Goal: Find specific page/section: Find specific page/section

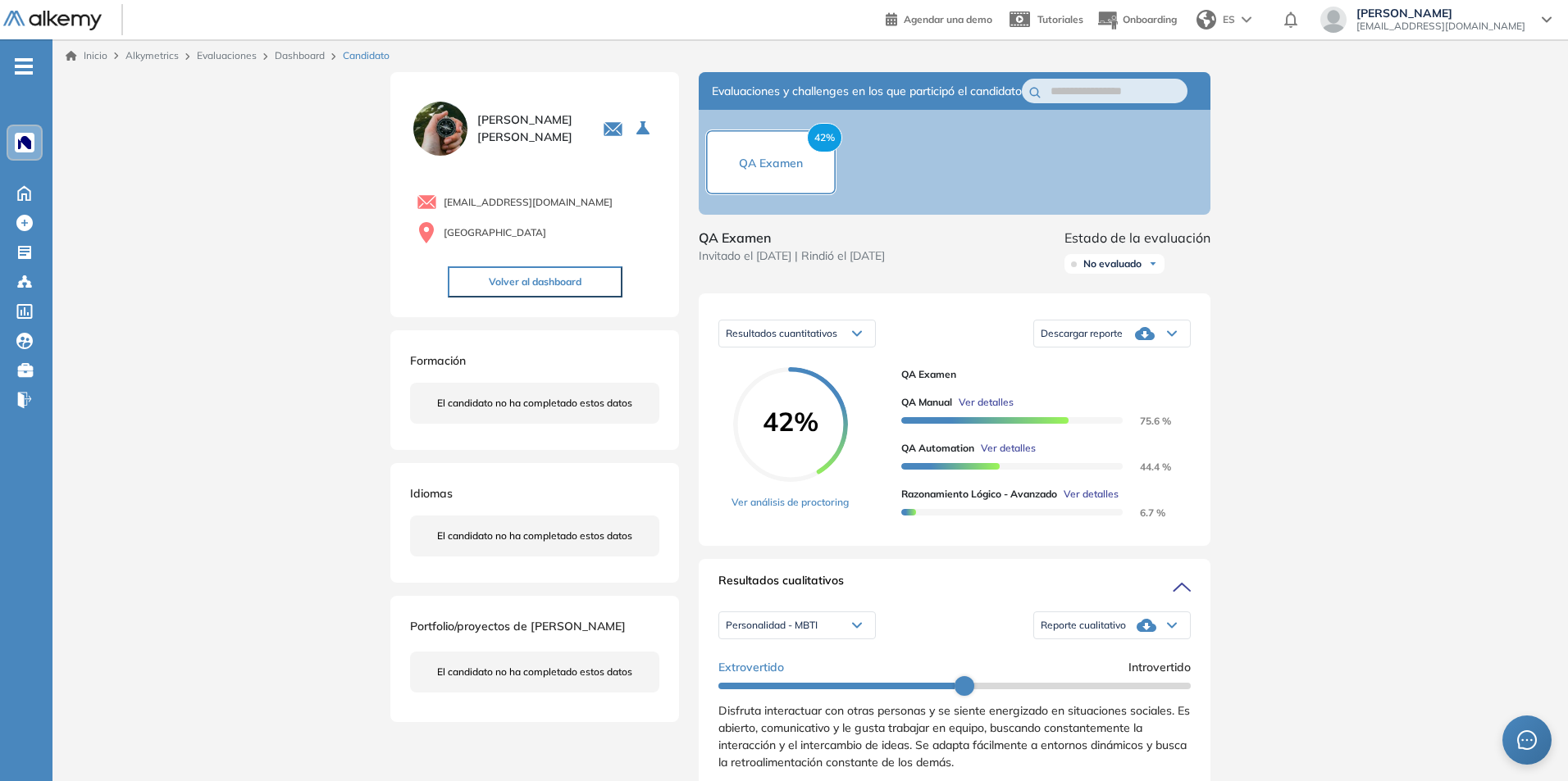
click at [31, 142] on div at bounding box center [24, 142] width 19 height 19
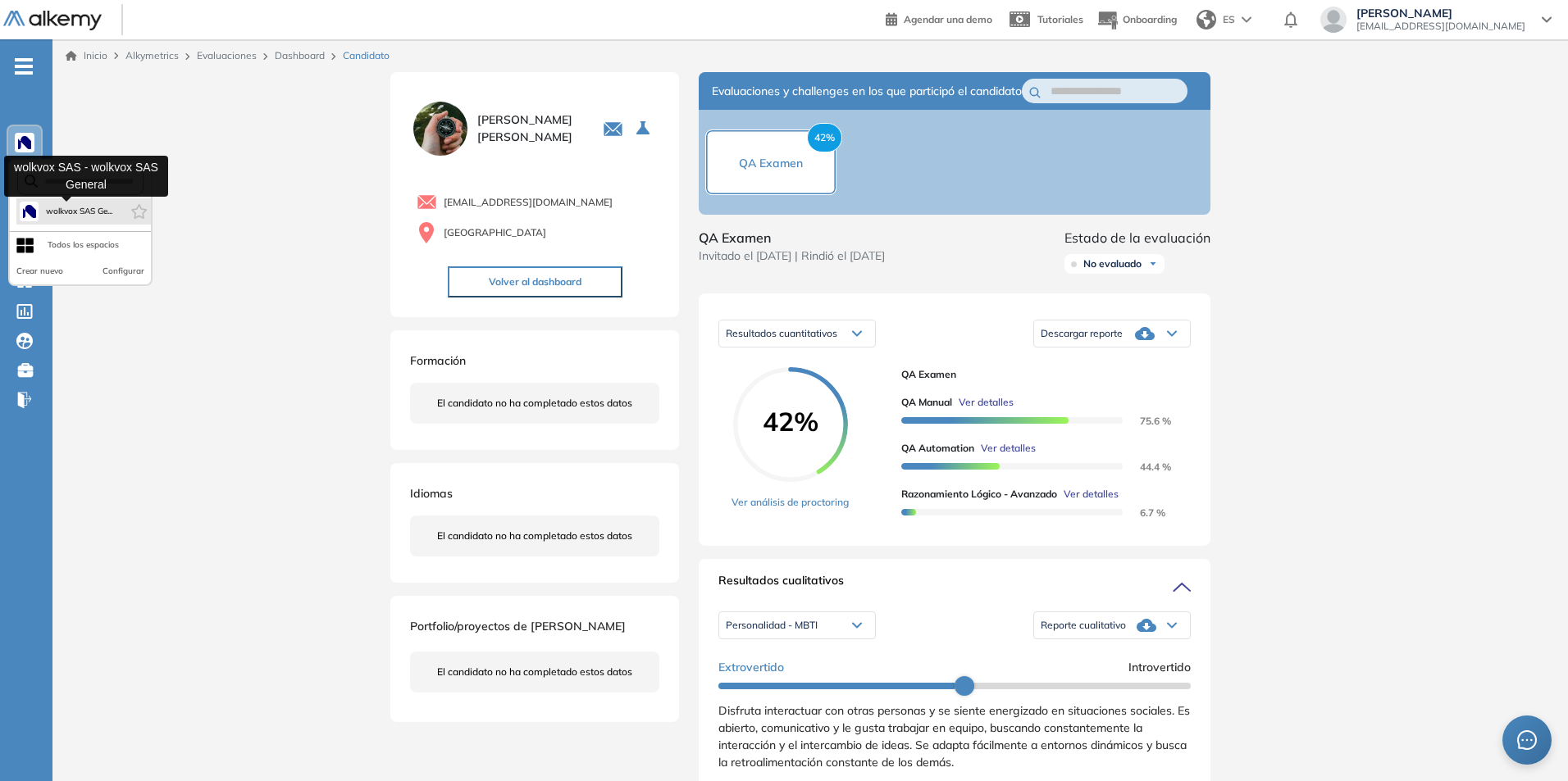
click at [67, 217] on span "wolkvox SAS Ge..." at bounding box center [78, 211] width 67 height 13
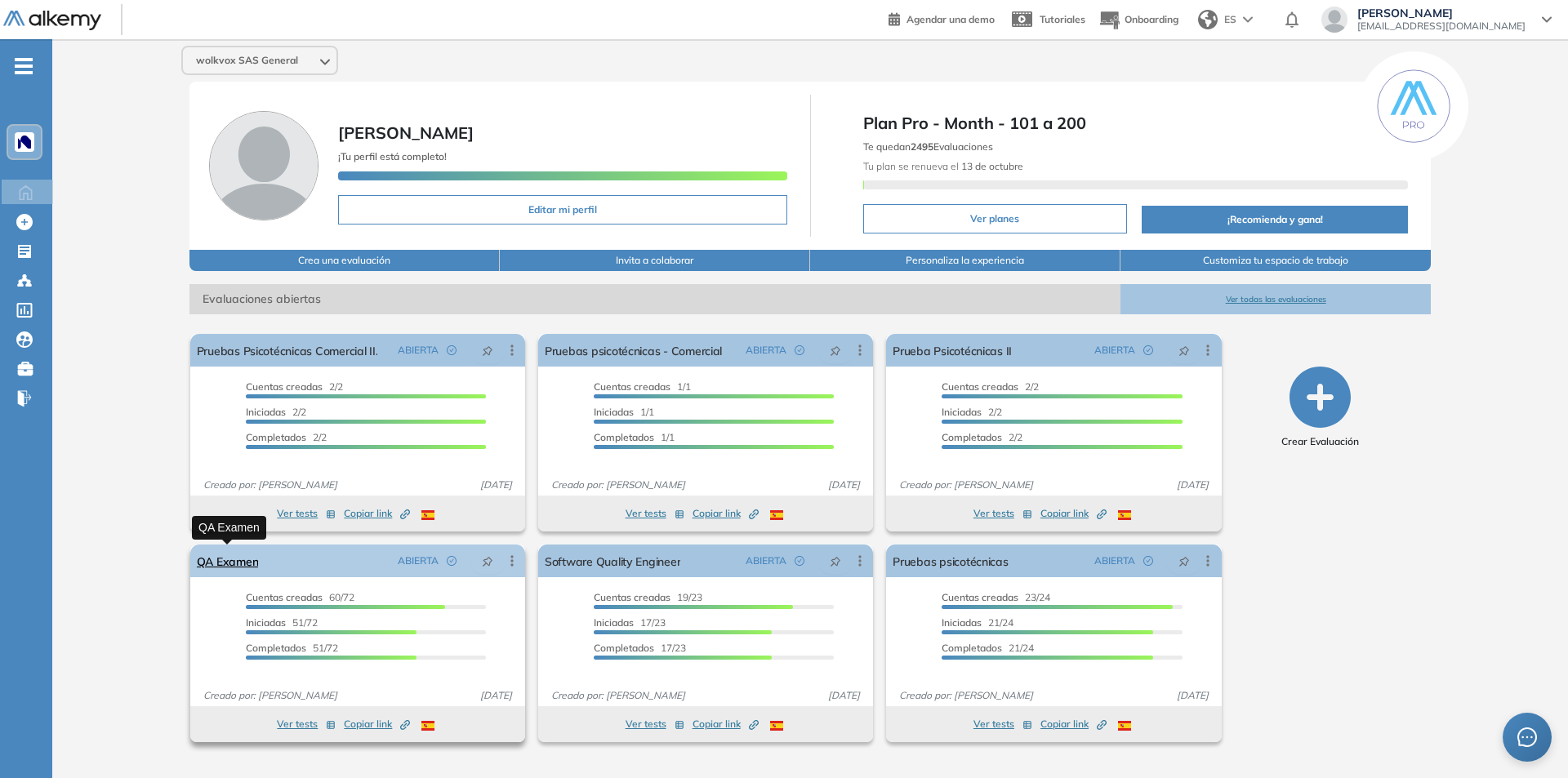
click at [219, 564] on link "QA Examen" at bounding box center [228, 561] width 62 height 33
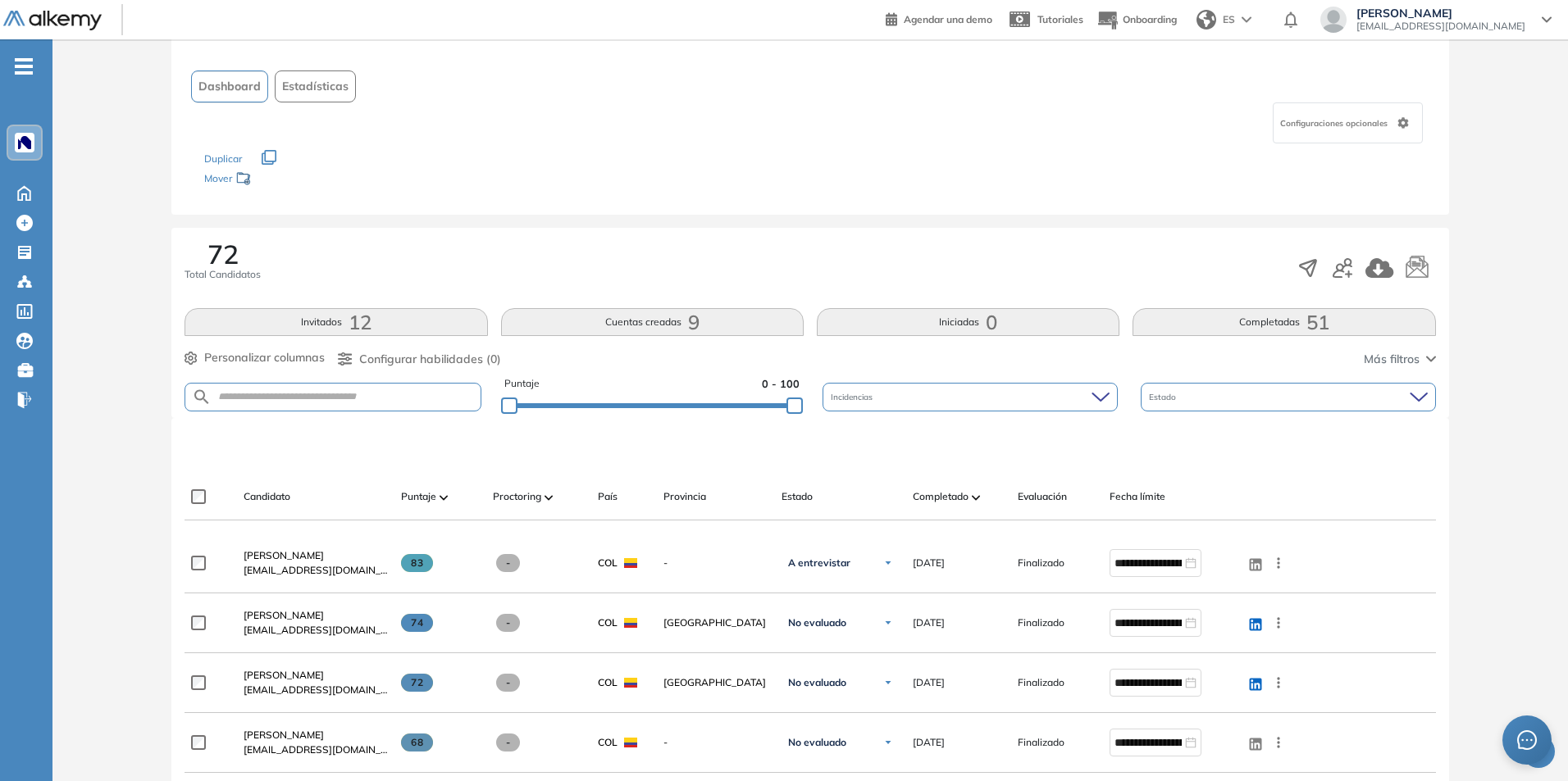
scroll to position [164, 0]
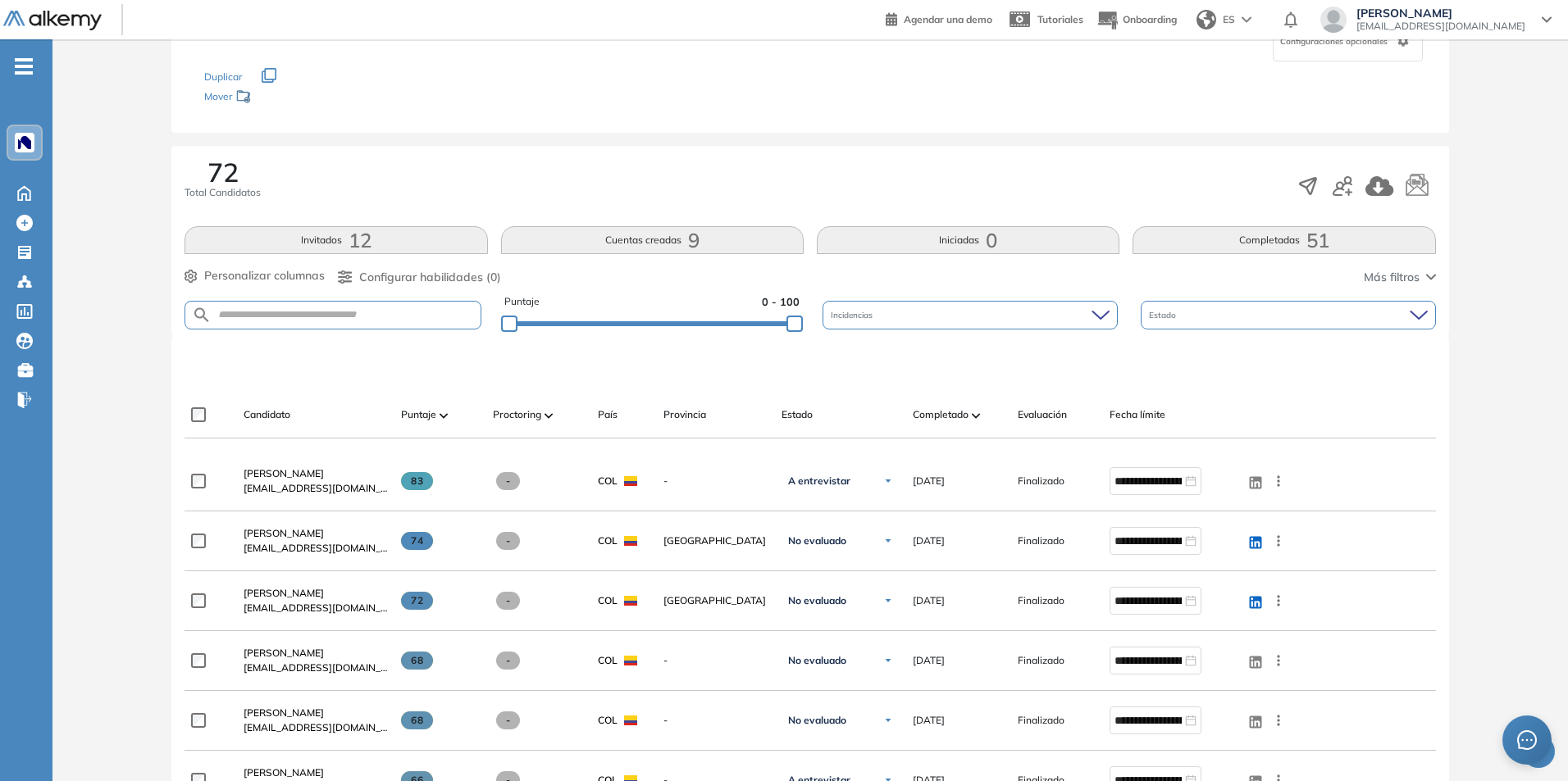
click at [961, 427] on div "Candidato Puntaje Proctoring País Provincia Estado Completado Evaluación Fecha …" at bounding box center [736, 421] width 1102 height 33
click at [961, 418] on span "Completado" at bounding box center [941, 414] width 56 height 14
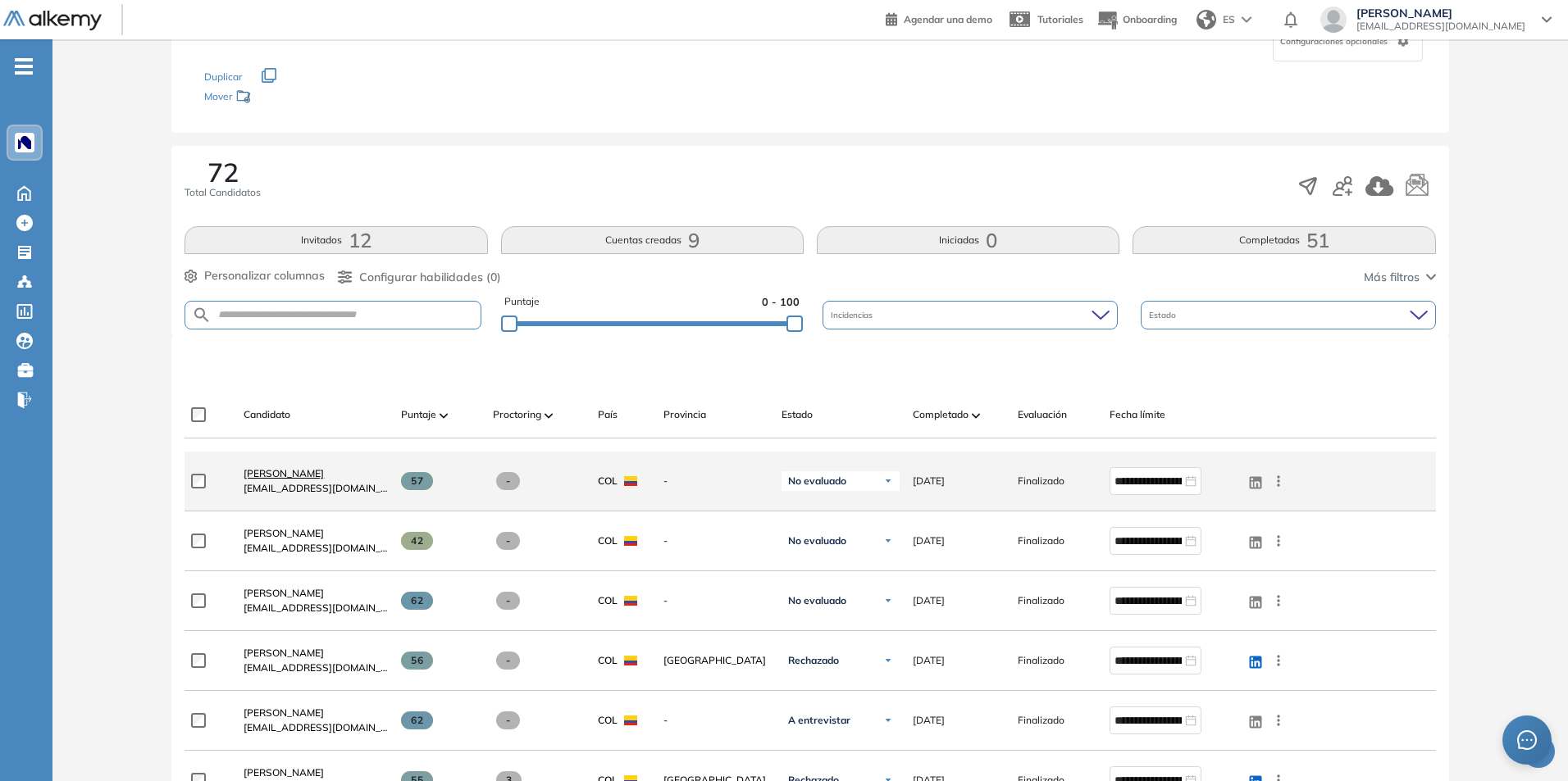
click at [278, 473] on span "[PERSON_NAME]" at bounding box center [284, 473] width 80 height 13
